Goal: Task Accomplishment & Management: Complete application form

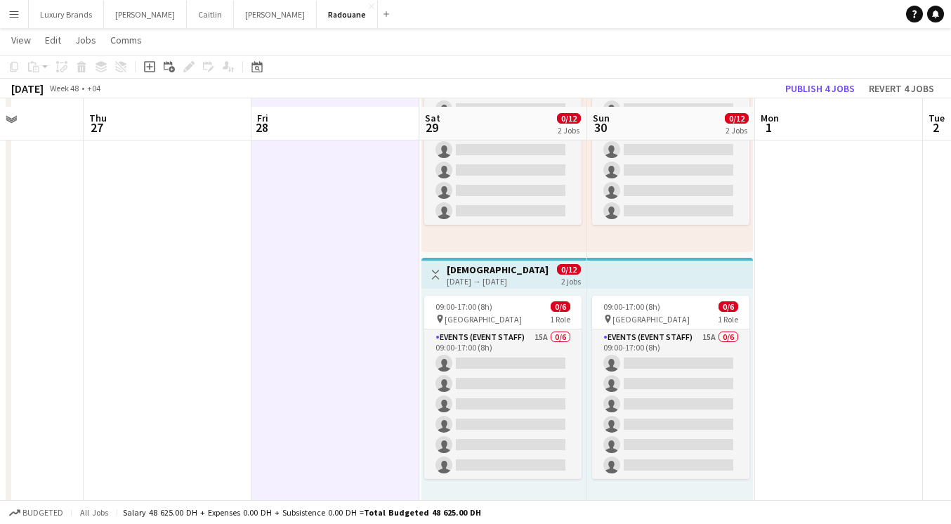
scroll to position [171, 0]
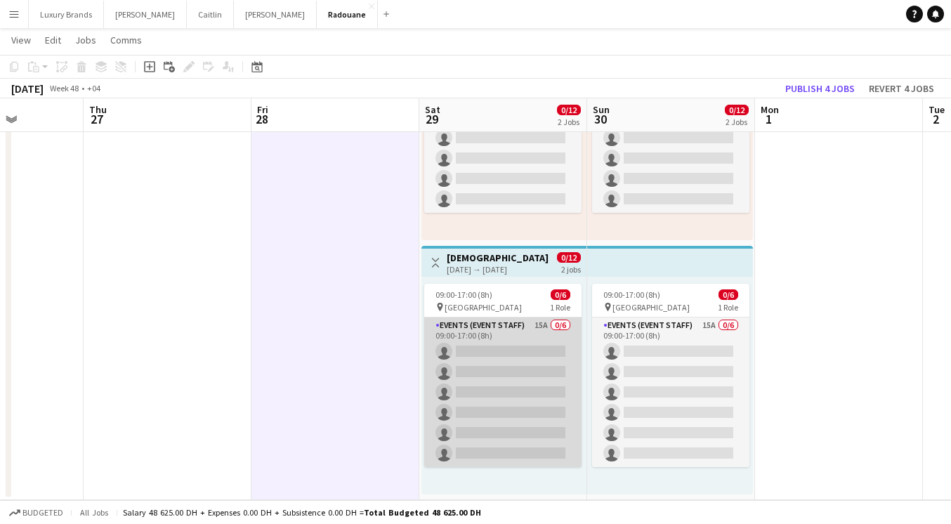
click at [500, 332] on app-card-role "Events (Event Staff) 15A 0/6 09:00-17:00 (8h) single-neutral-actions single-neu…" at bounding box center [502, 393] width 157 height 150
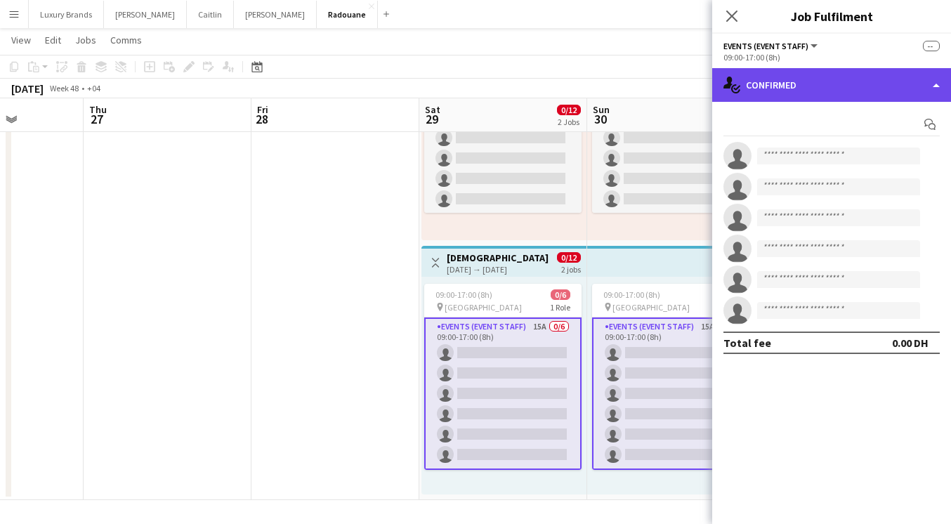
click at [785, 89] on div "single-neutral-actions-check-2 Confirmed" at bounding box center [831, 85] width 239 height 34
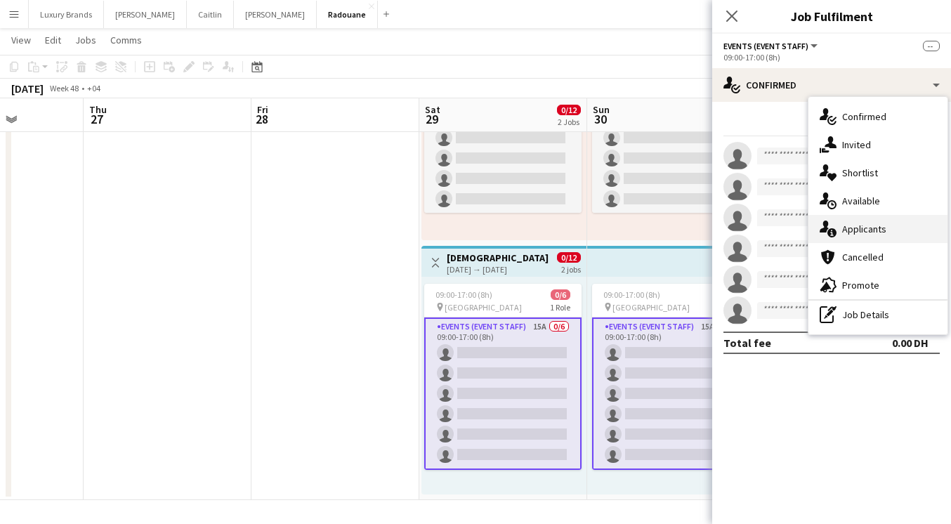
click at [864, 227] on span "Applicants" at bounding box center [864, 229] width 44 height 13
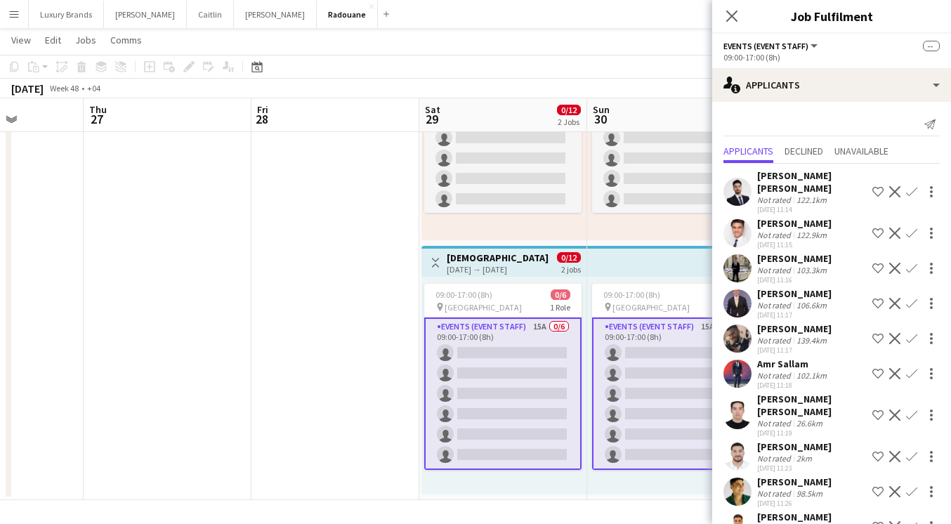
click at [880, 186] on app-icon "Shortlist crew" at bounding box center [878, 191] width 11 height 11
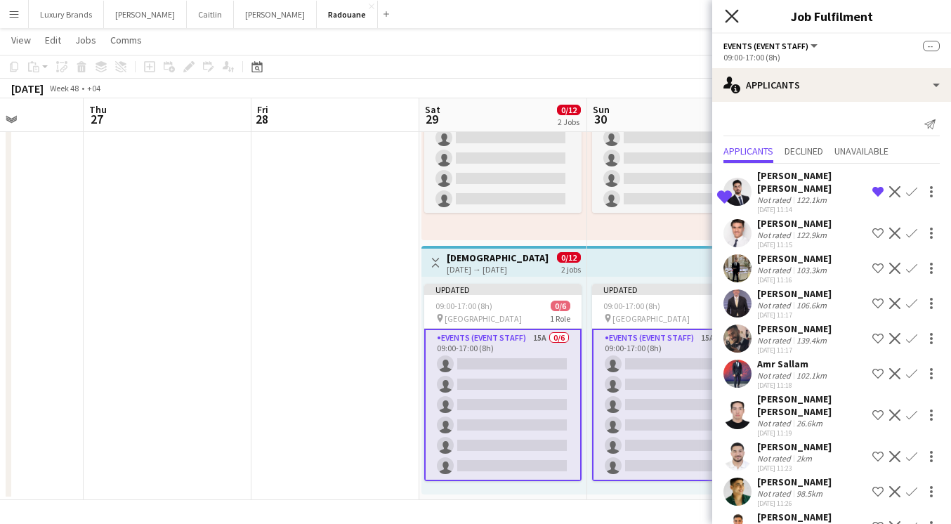
click at [730, 19] on icon "Close pop-in" at bounding box center [731, 15] width 13 height 13
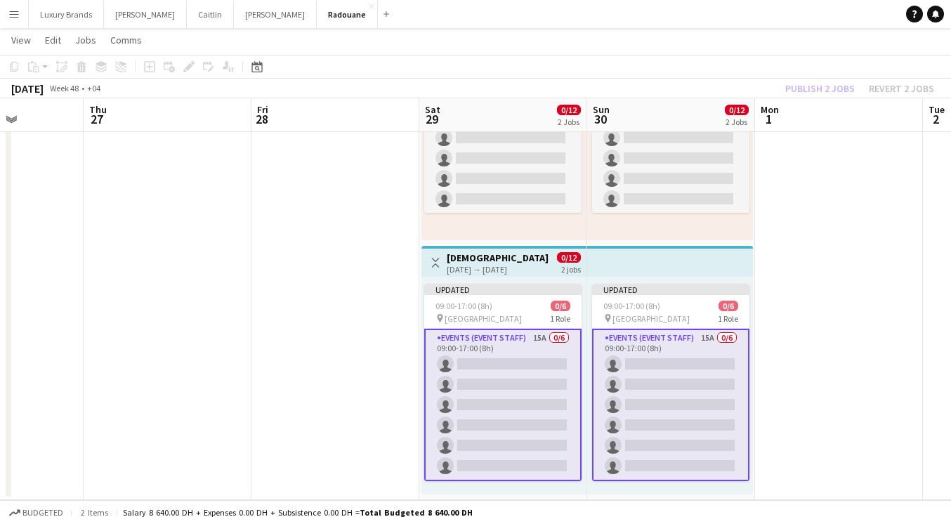
click at [828, 92] on div "Publish 2 jobs Revert 2 jobs" at bounding box center [860, 88] width 183 height 18
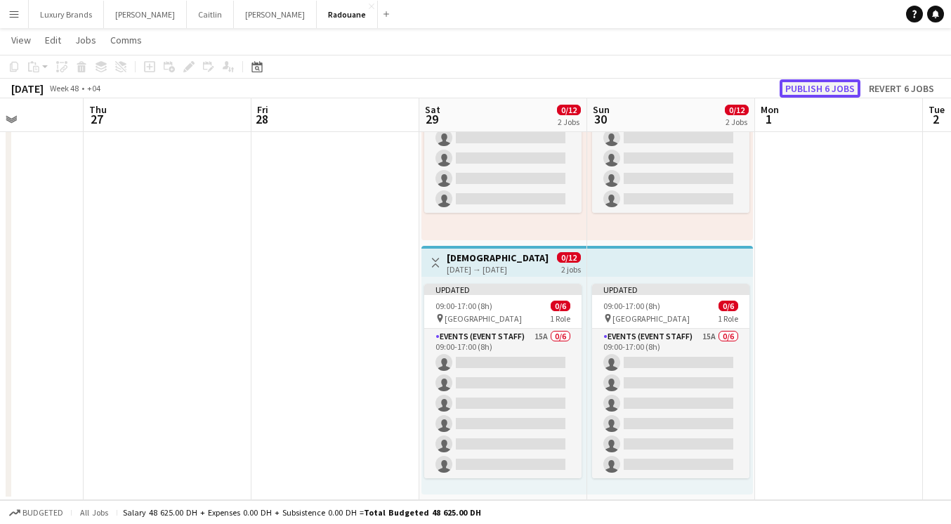
click at [825, 91] on button "Publish 6 jobs" at bounding box center [820, 88] width 81 height 18
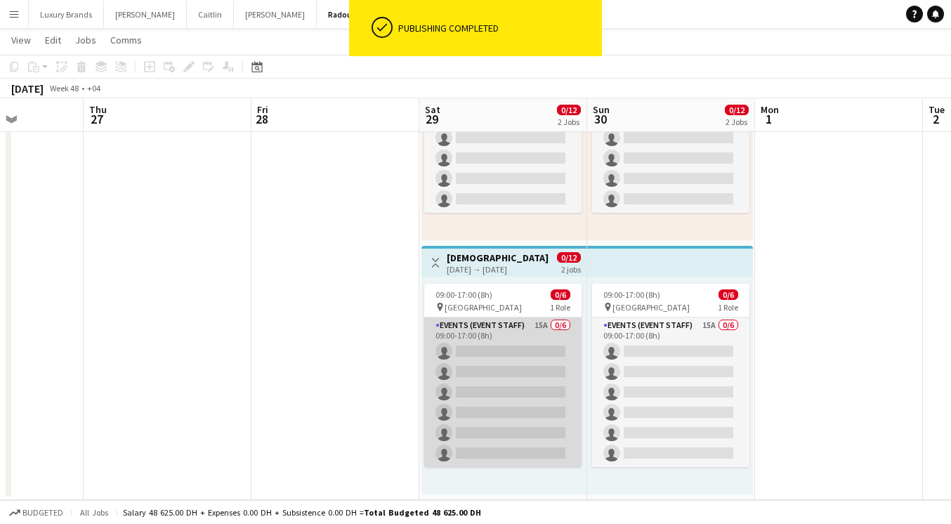
click at [500, 334] on app-card-role "Events (Event Staff) 15A 0/6 09:00-17:00 (8h) single-neutral-actions single-neu…" at bounding box center [502, 393] width 157 height 150
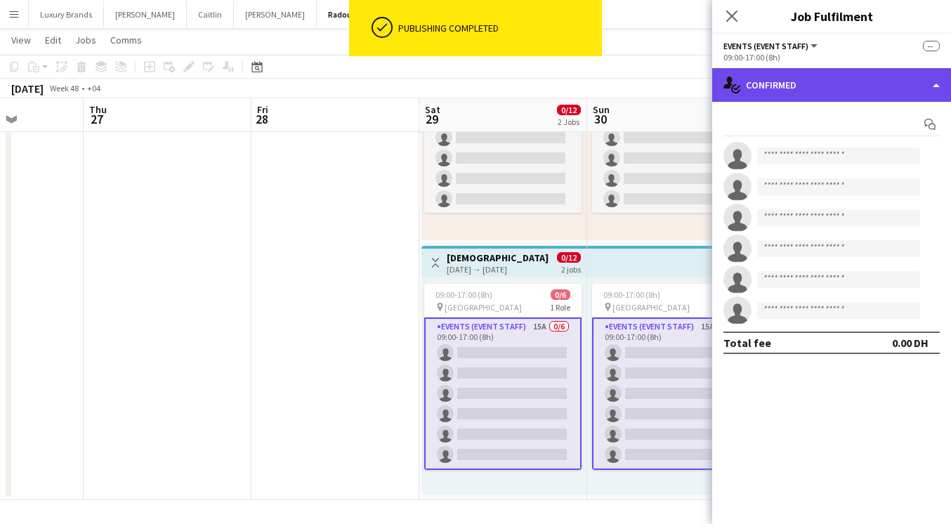
click at [790, 89] on div "single-neutral-actions-check-2 Confirmed" at bounding box center [831, 85] width 239 height 34
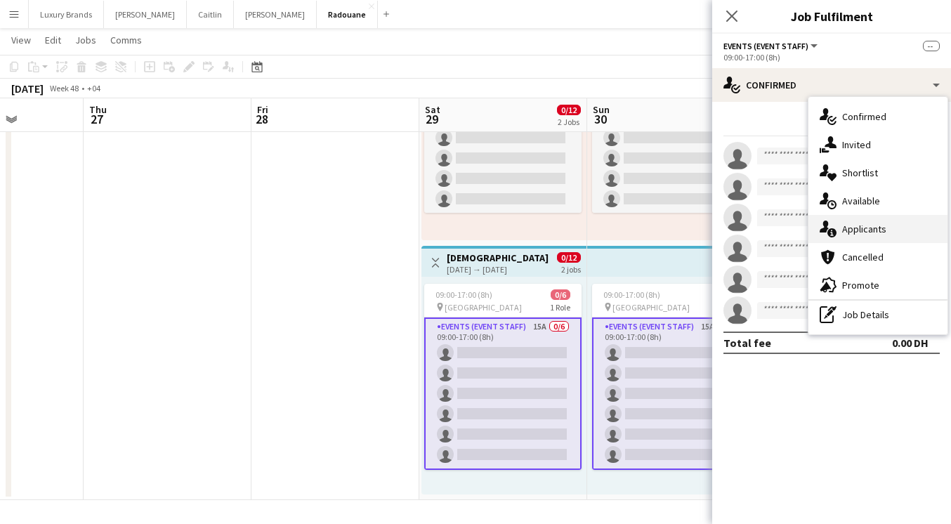
click at [853, 232] on span "Applicants" at bounding box center [864, 229] width 44 height 13
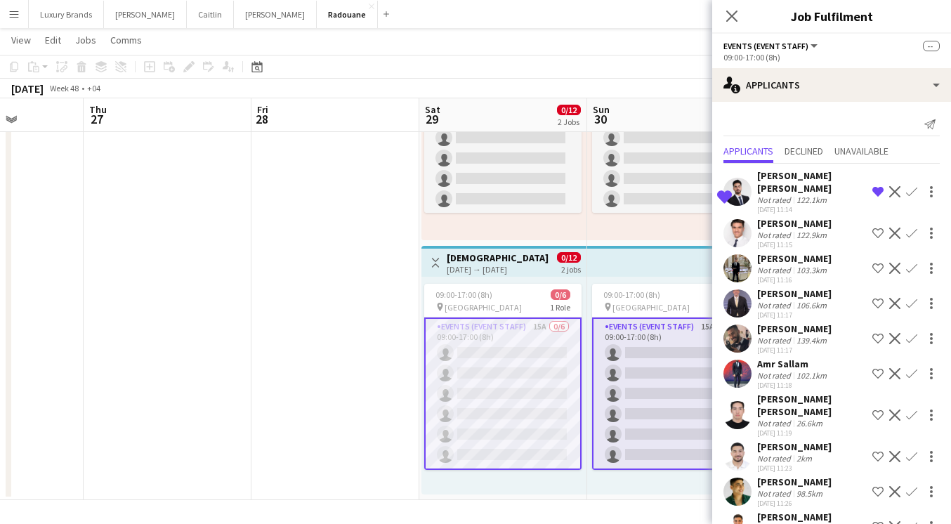
click at [878, 228] on app-icon "Shortlist crew" at bounding box center [878, 233] width 11 height 11
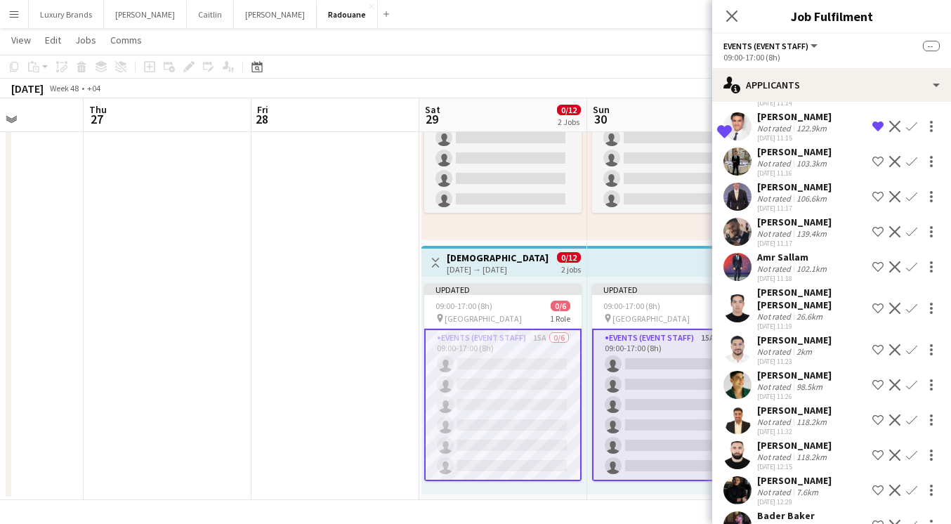
scroll to position [110, 0]
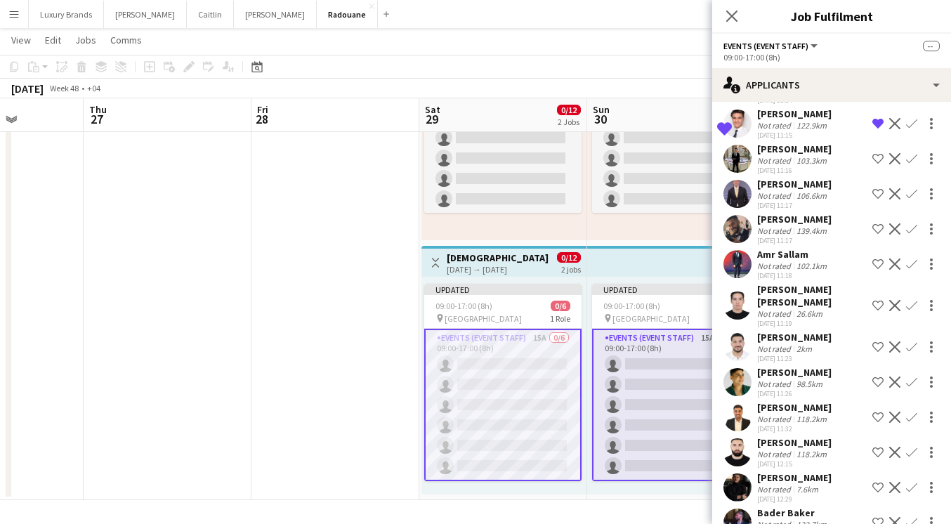
click at [878, 300] on app-icon "Shortlist crew" at bounding box center [878, 305] width 11 height 11
click at [878, 341] on app-icon "Shortlist crew" at bounding box center [878, 346] width 11 height 11
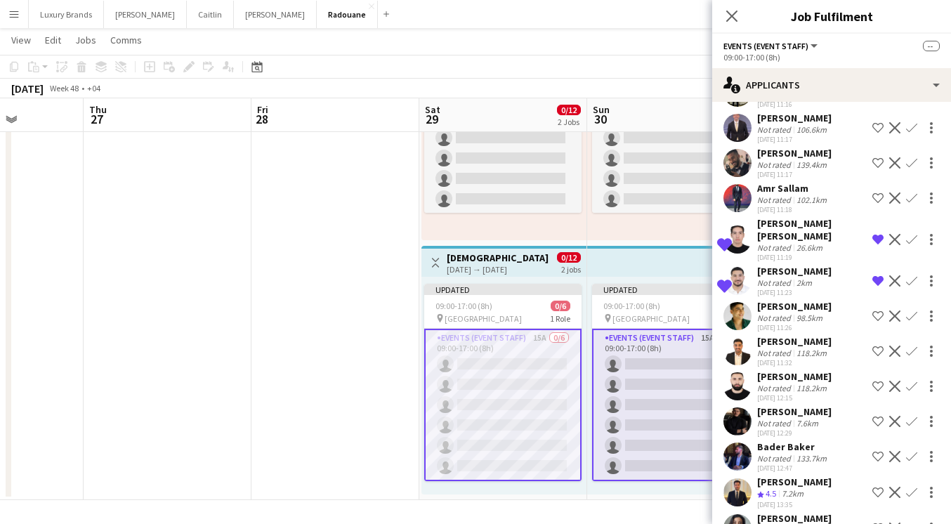
scroll to position [176, 0]
click at [730, 15] on icon "Close pop-in" at bounding box center [731, 15] width 13 height 13
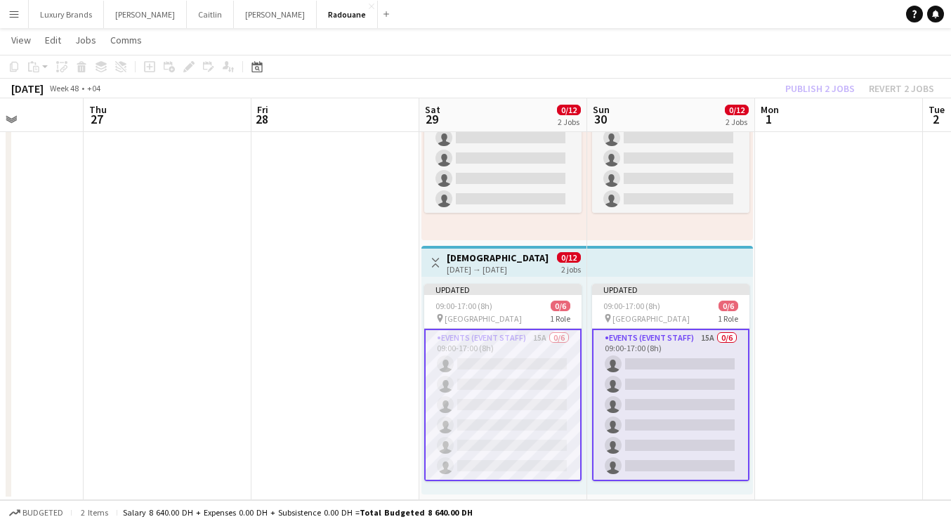
click at [805, 89] on div "Publish 2 jobs Revert 2 jobs" at bounding box center [860, 88] width 183 height 18
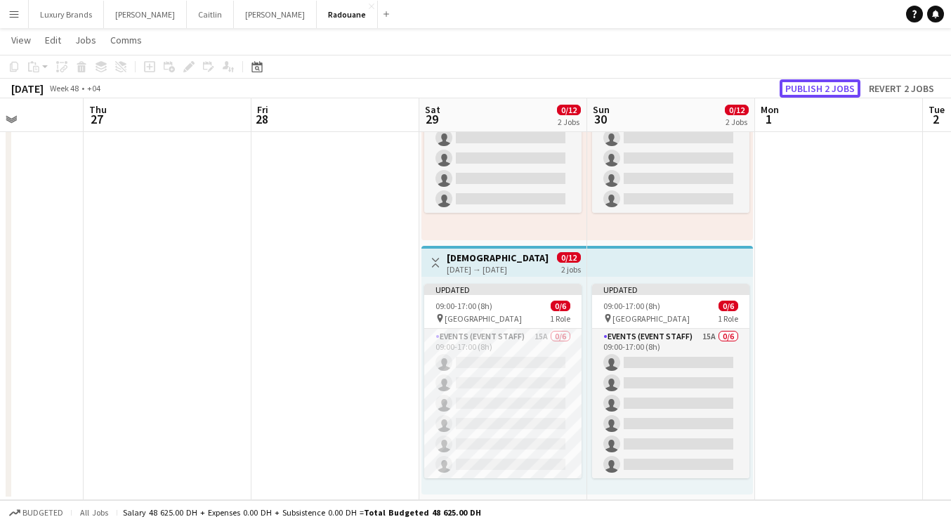
click at [805, 89] on button "Publish 2 jobs" at bounding box center [820, 88] width 81 height 18
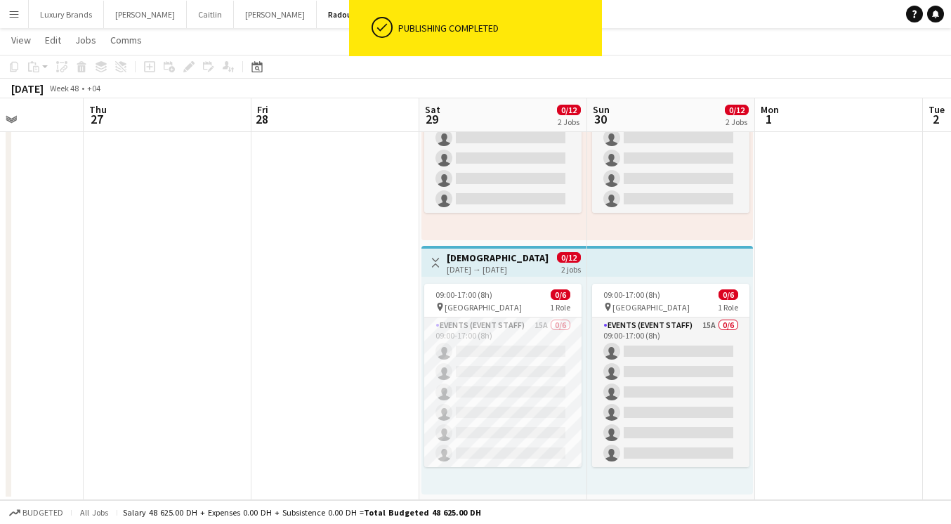
click at [509, 344] on app-card-role "Events (Event Staff) 15A 0/6 09:00-17:00 (8h) single-neutral-actions single-neu…" at bounding box center [502, 393] width 157 height 150
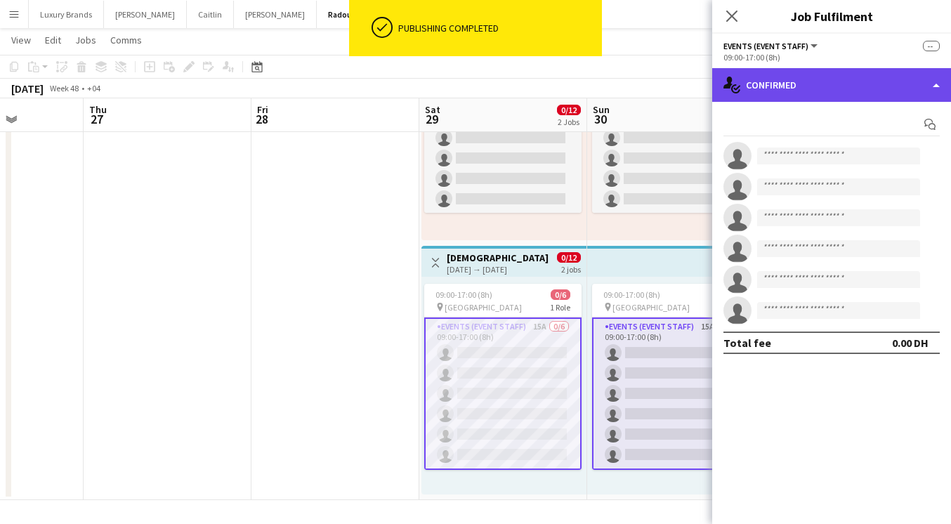
click at [788, 85] on div "single-neutral-actions-check-2 Confirmed" at bounding box center [831, 85] width 239 height 34
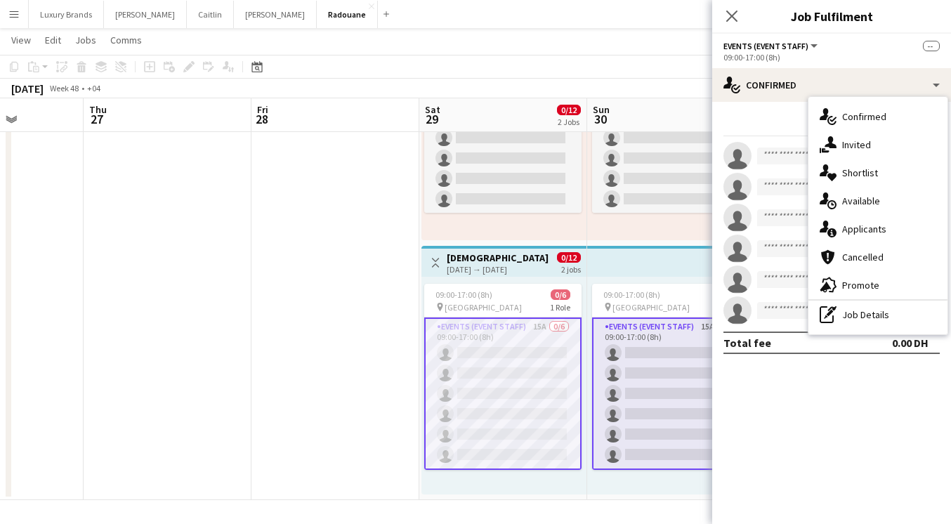
click at [382, 294] on app-date-cell at bounding box center [336, 243] width 168 height 514
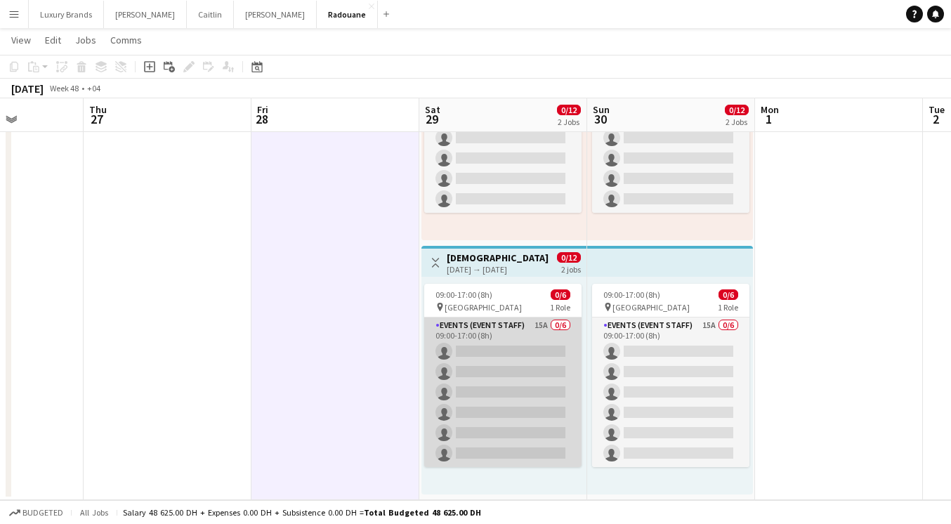
click at [511, 330] on app-card-role "Events (Event Staff) 15A 0/6 09:00-17:00 (8h) single-neutral-actions single-neu…" at bounding box center [502, 393] width 157 height 150
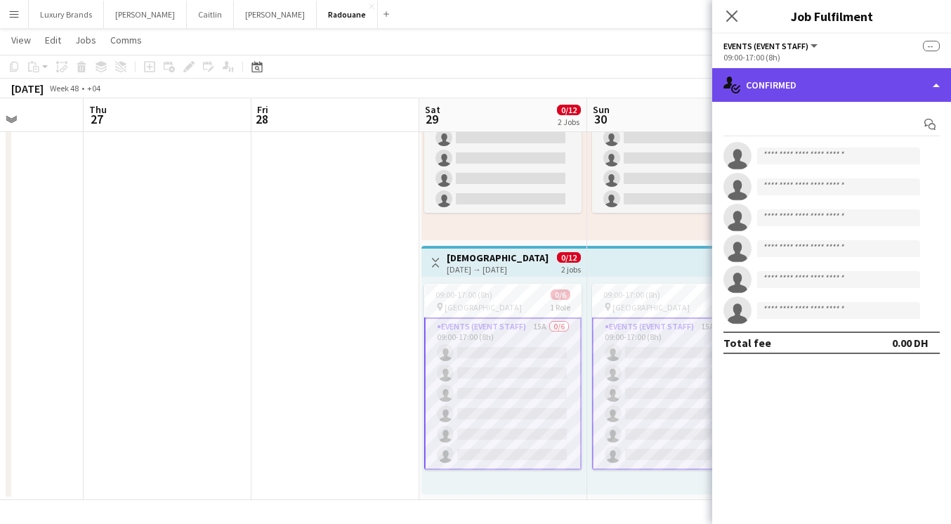
click at [774, 77] on div "single-neutral-actions-check-2 Confirmed" at bounding box center [831, 85] width 239 height 34
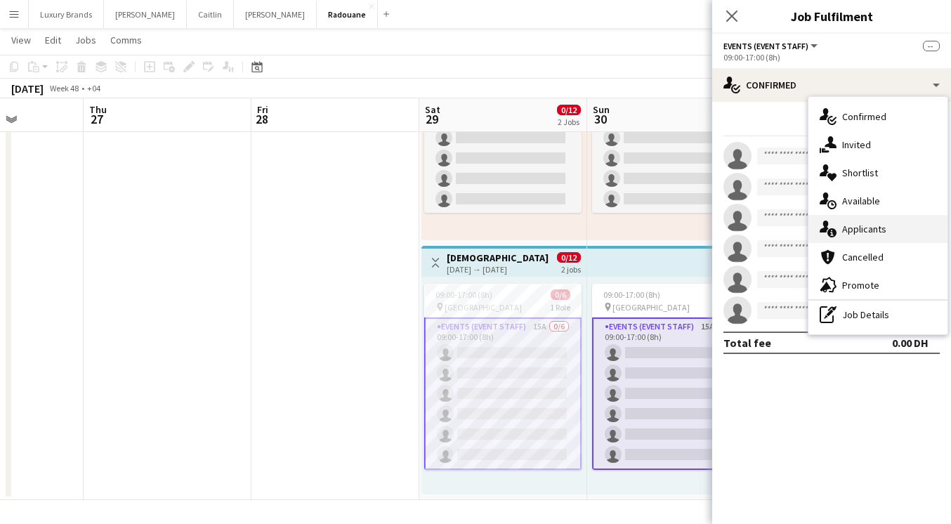
click at [854, 229] on span "Applicants" at bounding box center [864, 229] width 44 height 13
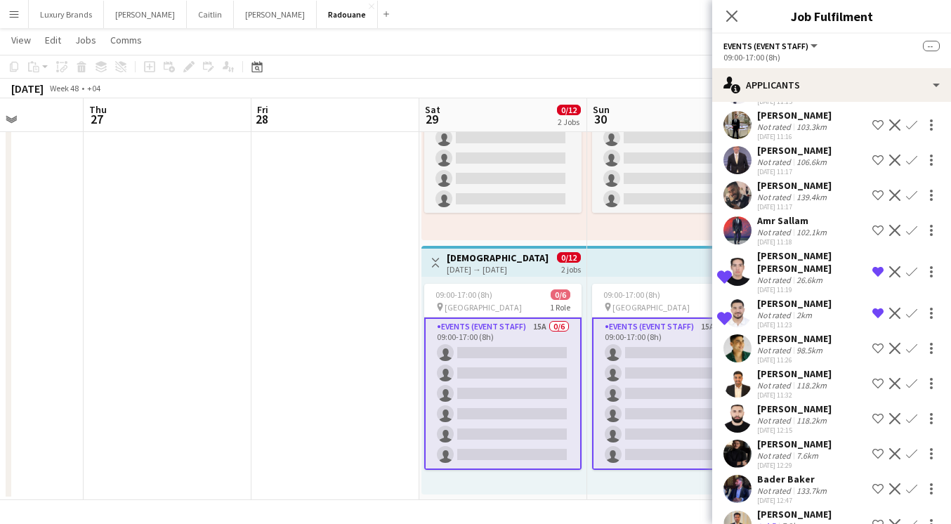
scroll to position [184, 0]
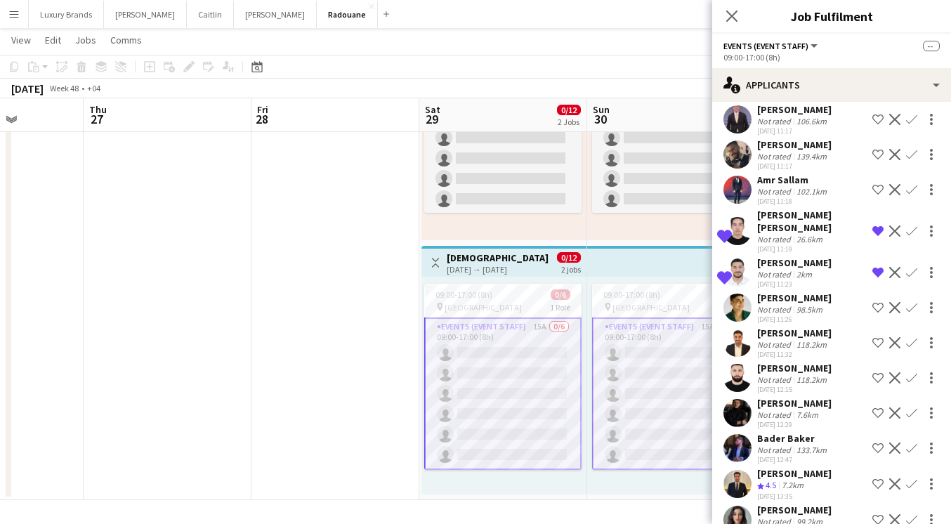
click at [895, 514] on app-icon "Decline" at bounding box center [895, 519] width 11 height 11
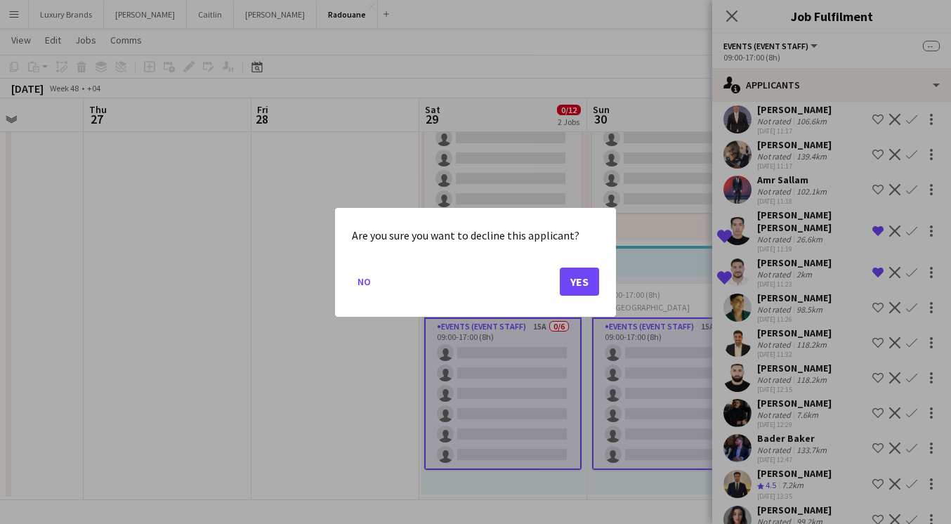
scroll to position [0, 0]
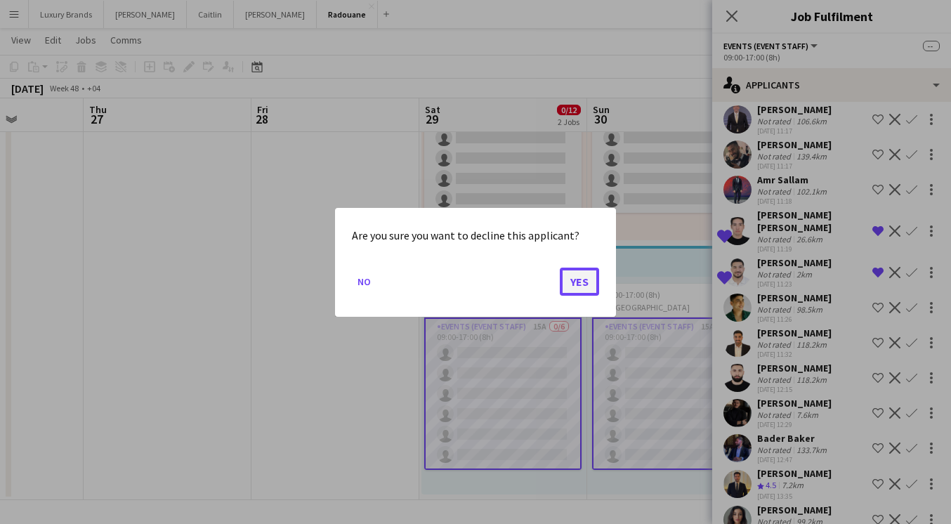
click at [581, 287] on button "Yes" at bounding box center [579, 281] width 39 height 28
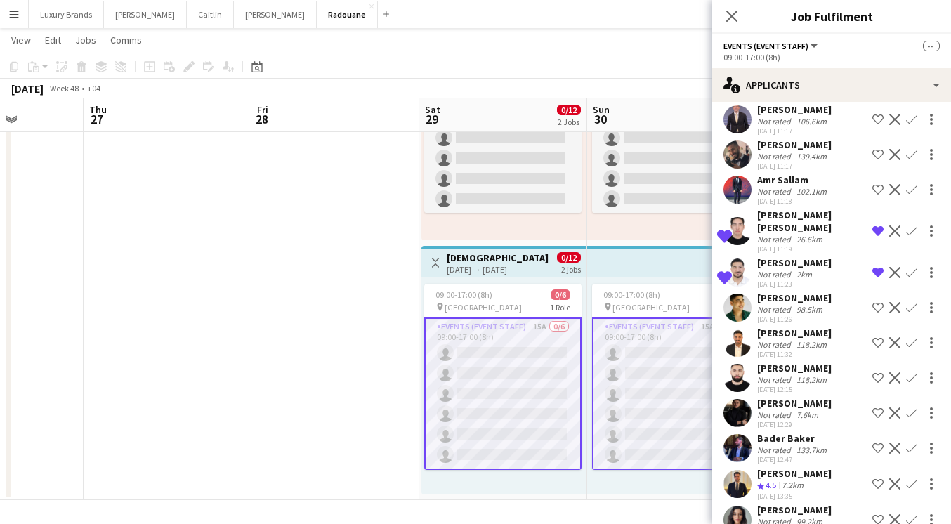
scroll to position [149, 0]
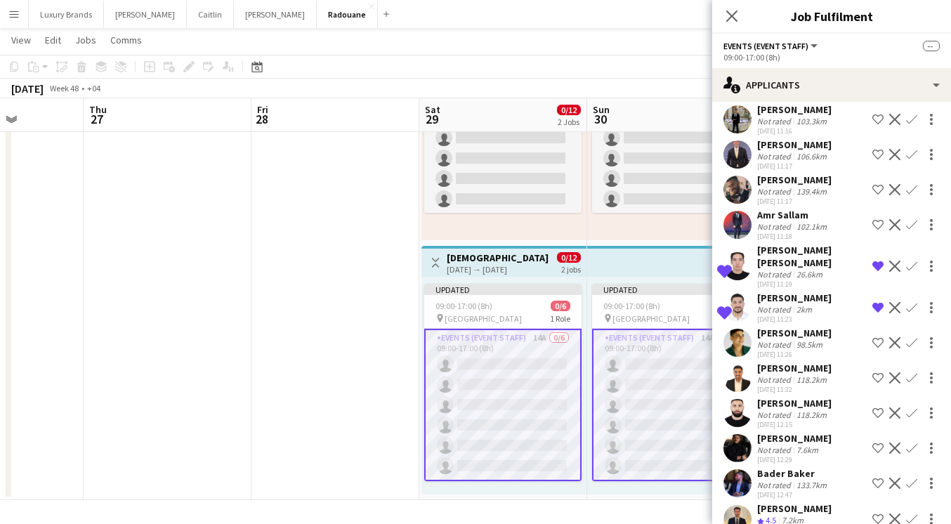
click at [880, 478] on app-icon "Shortlist crew" at bounding box center [878, 483] width 11 height 11
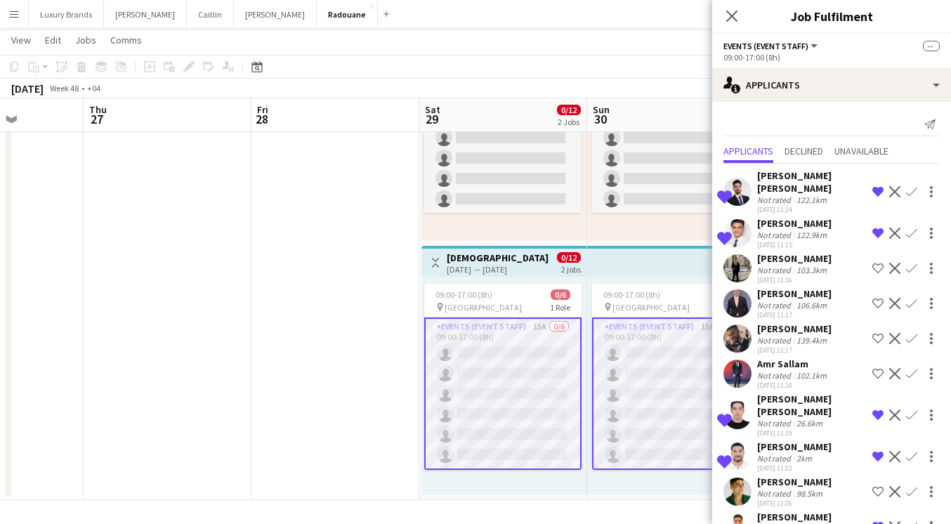
click at [15, 16] on app-icon "Menu" at bounding box center [13, 13] width 11 height 11
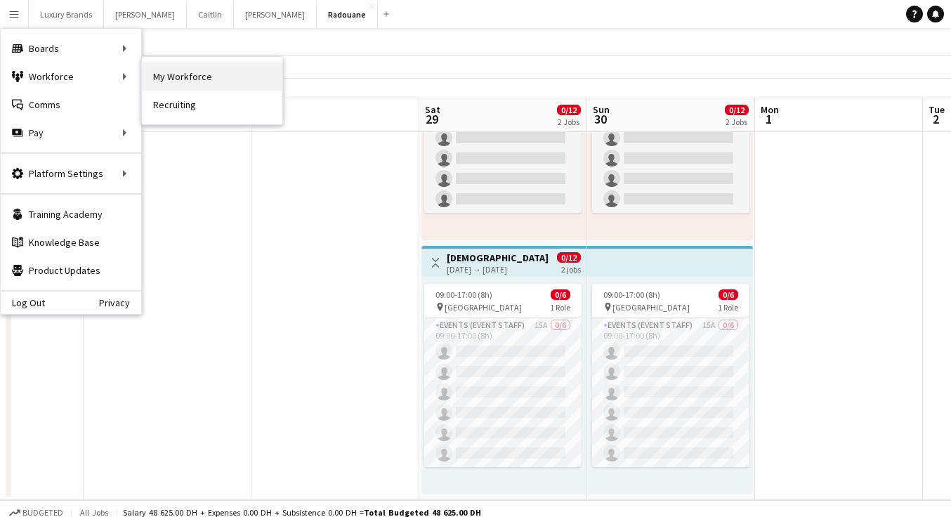
click at [174, 81] on link "My Workforce" at bounding box center [212, 77] width 141 height 28
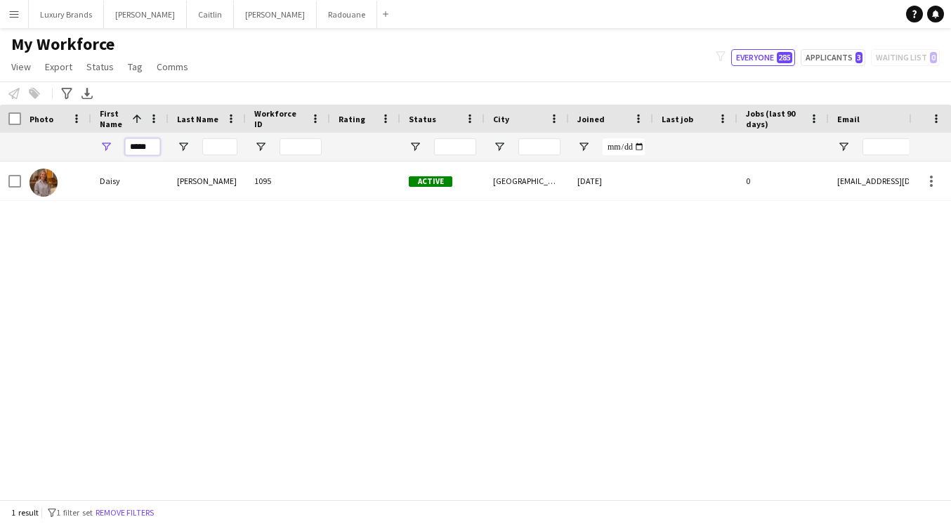
click at [140, 147] on input "*****" at bounding box center [142, 146] width 35 height 17
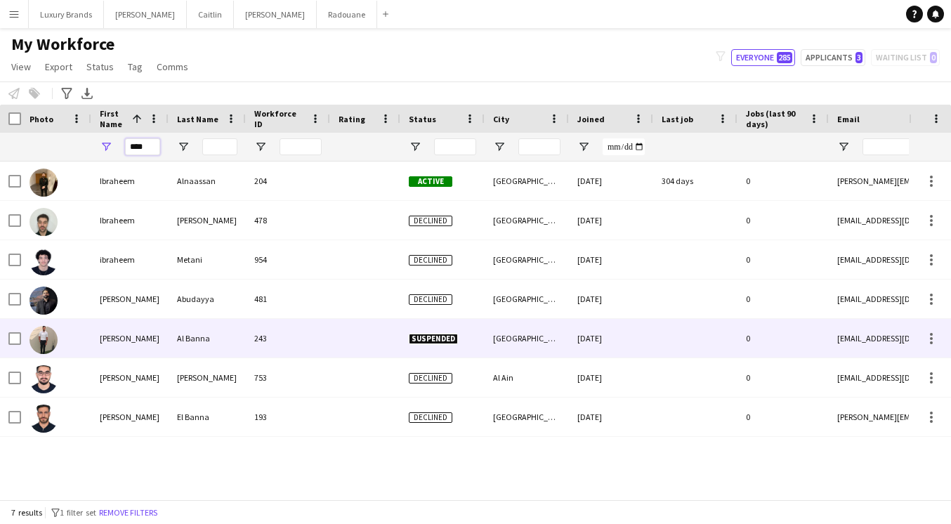
type input "****"
click at [193, 344] on div "Al Banna" at bounding box center [207, 338] width 77 height 39
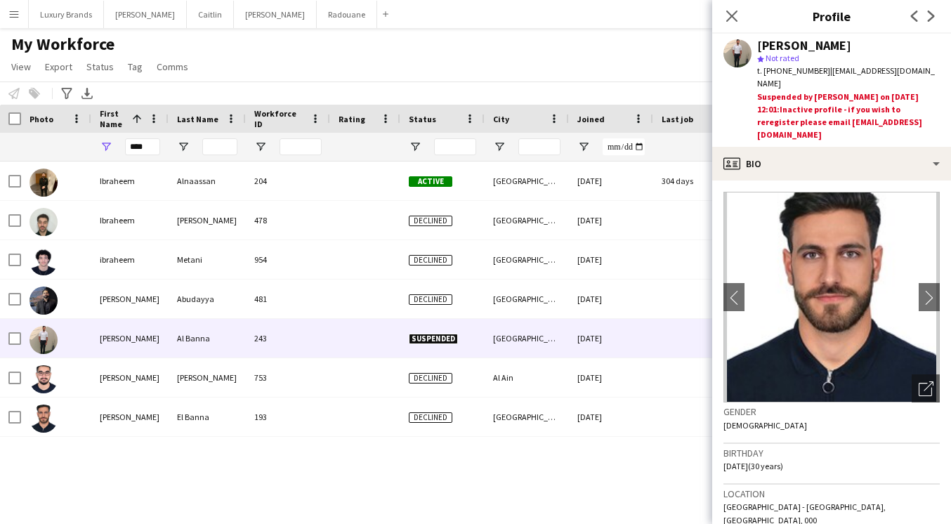
click at [15, 13] on app-icon "Menu" at bounding box center [13, 13] width 11 height 11
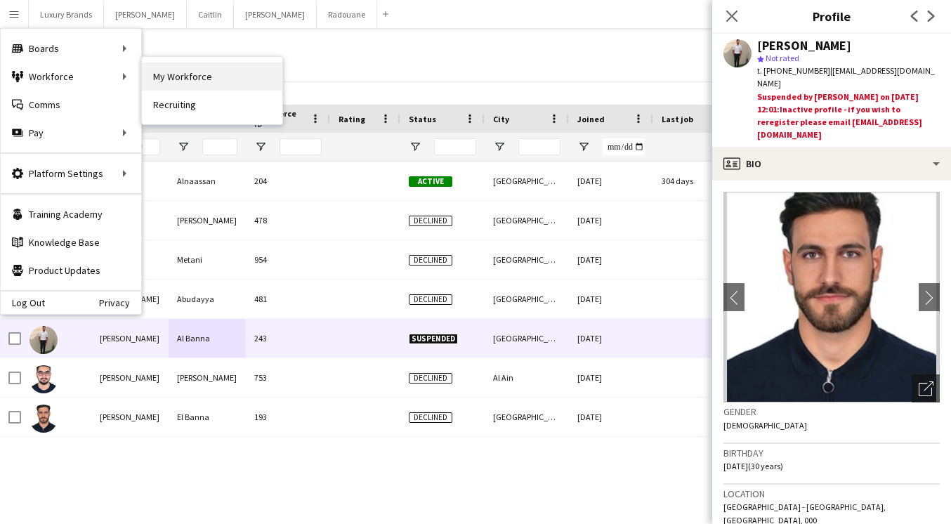
click at [178, 78] on link "My Workforce" at bounding box center [212, 77] width 141 height 28
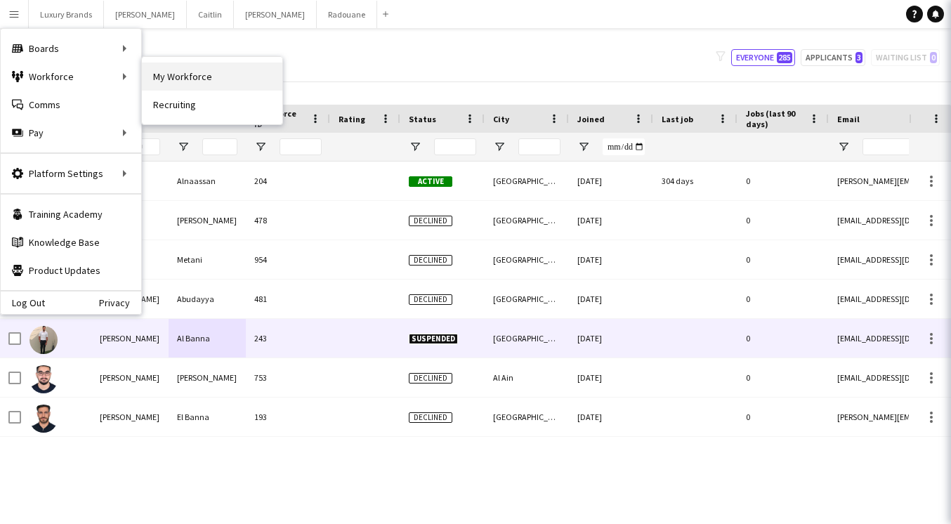
type input "**********"
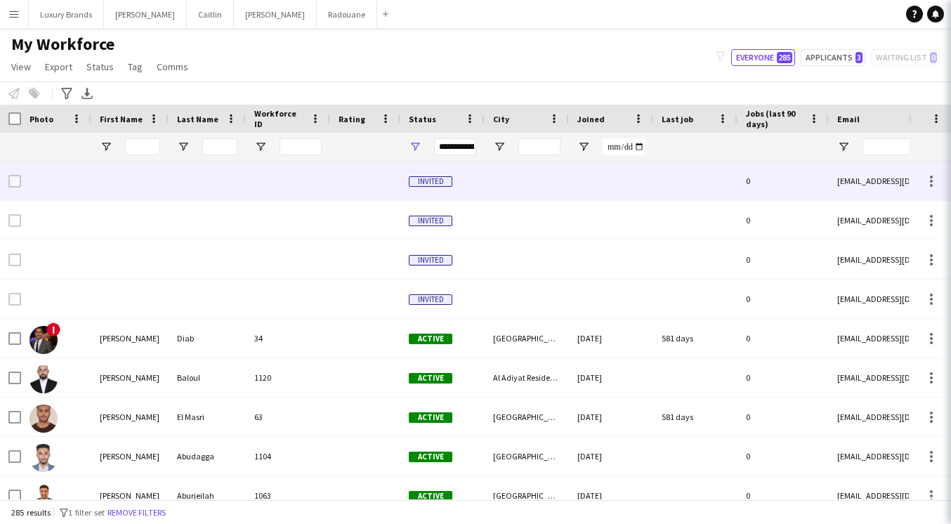
type input "****"
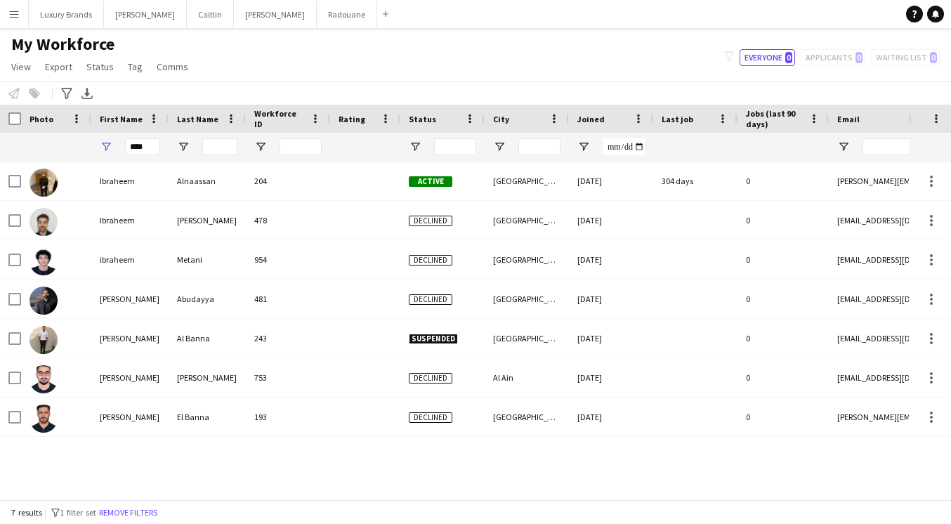
click at [22, 11] on button "Menu" at bounding box center [14, 14] width 28 height 28
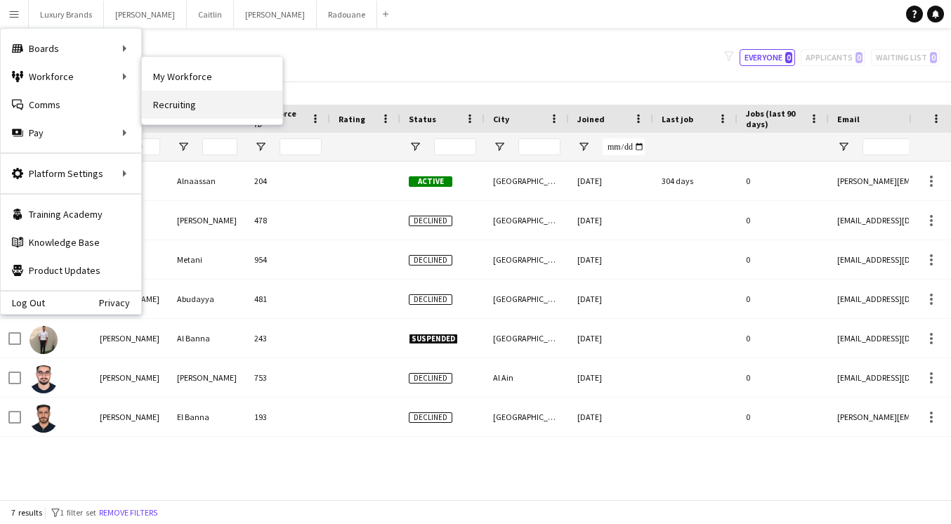
click at [178, 100] on link "Recruiting" at bounding box center [212, 105] width 141 height 28
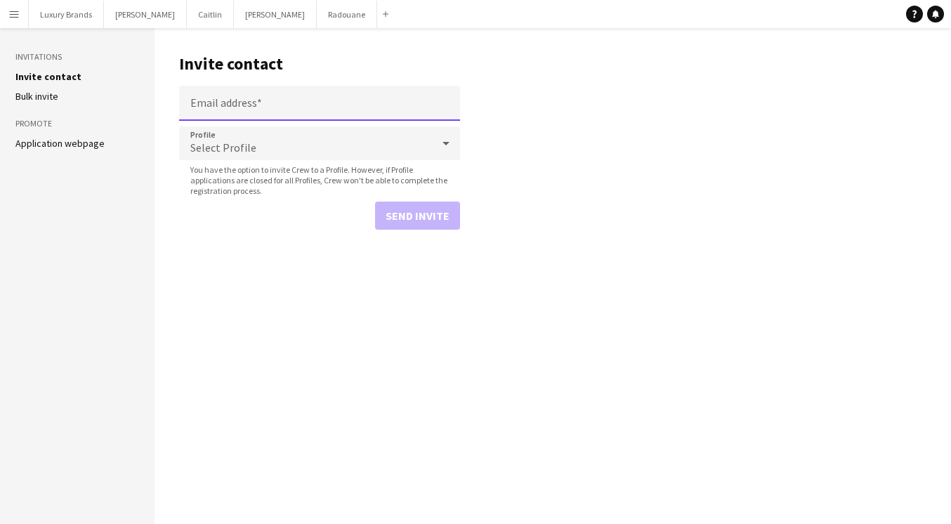
click at [273, 108] on input "Email address" at bounding box center [319, 103] width 281 height 35
paste input "**********"
type input "**********"
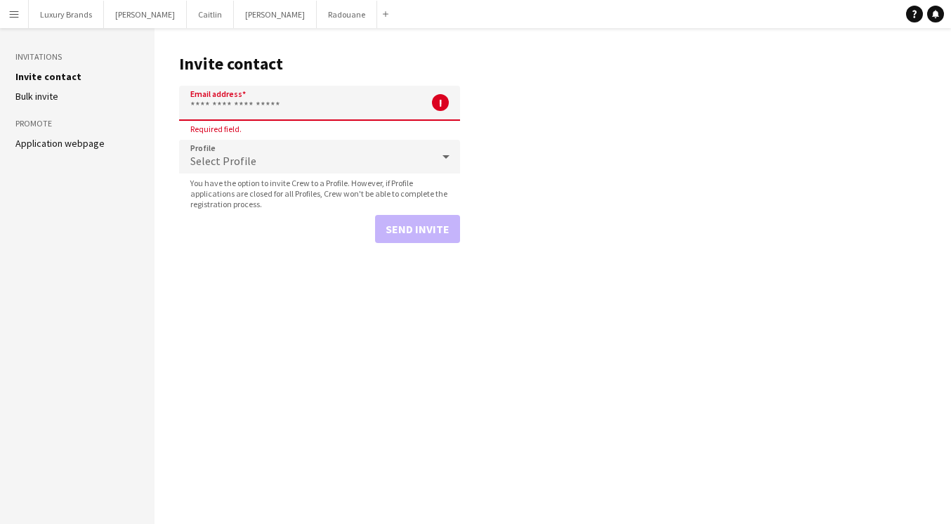
paste input "**********"
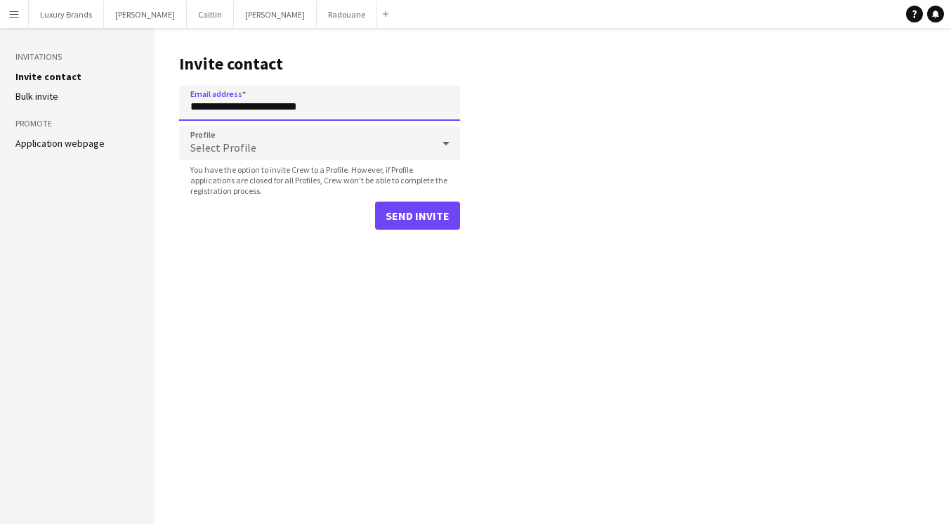
type input "**********"
click at [373, 153] on div "Select Profile" at bounding box center [305, 143] width 253 height 34
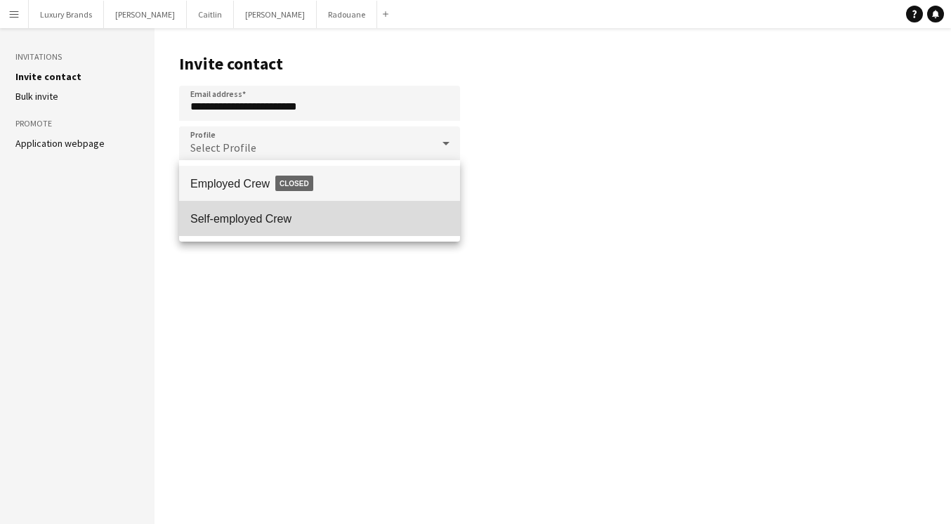
click at [341, 220] on span "Self-employed Crew" at bounding box center [319, 218] width 259 height 13
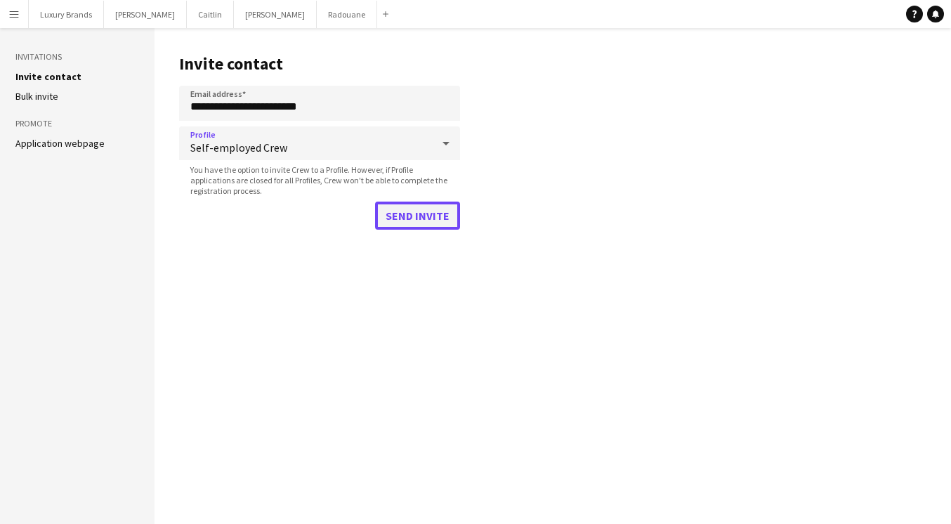
click at [396, 224] on button "Send invite" at bounding box center [417, 216] width 85 height 28
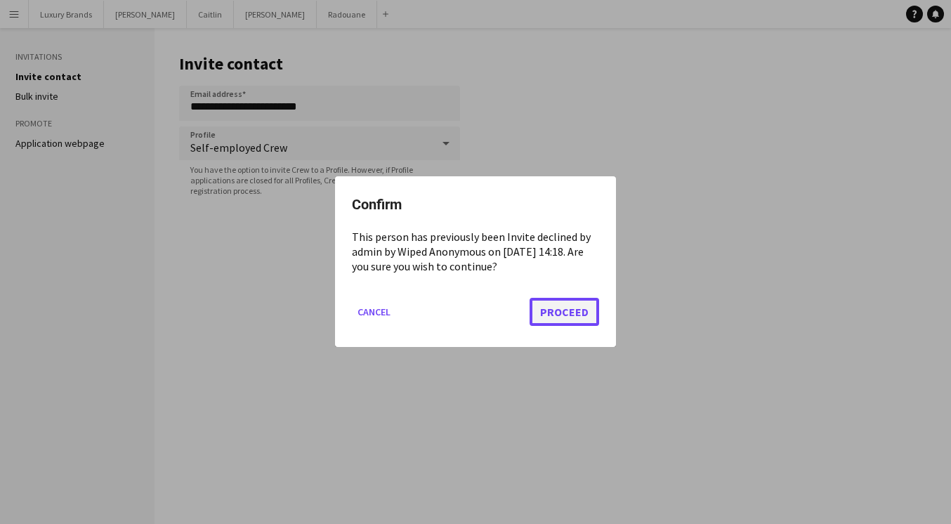
click at [566, 313] on button "Proceed" at bounding box center [565, 313] width 70 height 28
